Goal: Task Accomplishment & Management: Manage account settings

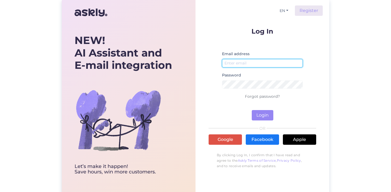
click at [243, 61] on input "email" at bounding box center [262, 63] width 81 height 8
click at [239, 62] on input "email" at bounding box center [262, 63] width 81 height 8
click at [231, 66] on input "email" at bounding box center [262, 63] width 81 height 8
type input "[EMAIL_ADDRESS][DOMAIN_NAME]"
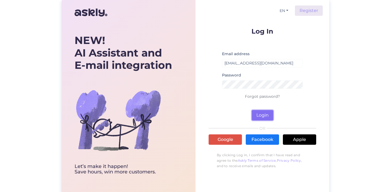
click at [266, 114] on button "Login" at bounding box center [263, 115] width 22 height 10
click at [269, 93] on p "Forgot password?" at bounding box center [263, 96] width 108 height 7
click at [273, 97] on link "Forgot password?" at bounding box center [262, 96] width 35 height 5
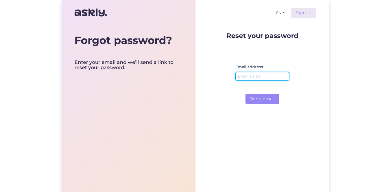
click at [259, 75] on input "email" at bounding box center [262, 76] width 54 height 8
type input "[EMAIL_ADDRESS][DOMAIN_NAME]"
click at [246, 94] on button "Send email" at bounding box center [263, 99] width 34 height 10
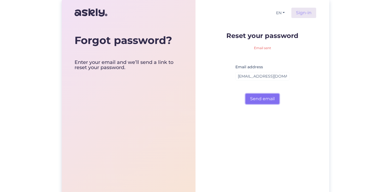
click at [264, 98] on button "Send email" at bounding box center [263, 99] width 34 height 10
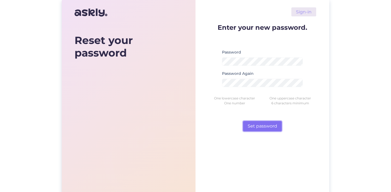
click at [271, 125] on button "Set password" at bounding box center [262, 126] width 39 height 10
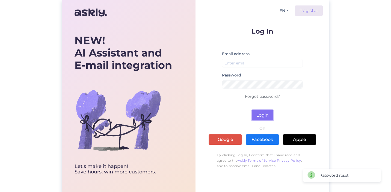
click at [264, 114] on button "Login" at bounding box center [263, 115] width 22 height 10
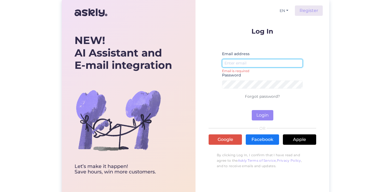
click at [238, 62] on input "email" at bounding box center [262, 63] width 81 height 8
type input "[EMAIL_ADDRESS][DOMAIN_NAME]"
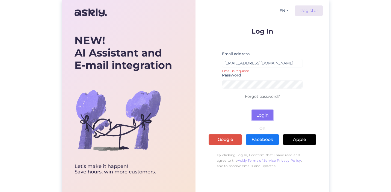
click at [267, 116] on button "Login" at bounding box center [263, 115] width 22 height 10
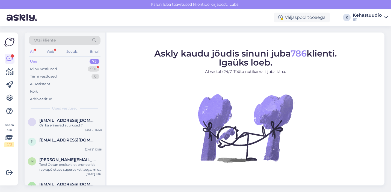
click at [40, 61] on div "Uus 75" at bounding box center [65, 62] width 72 height 8
click at [77, 119] on span "[EMAIL_ADDRESS][DOMAIN_NAME]" at bounding box center [67, 120] width 57 height 5
